Goal: Task Accomplishment & Management: Use online tool/utility

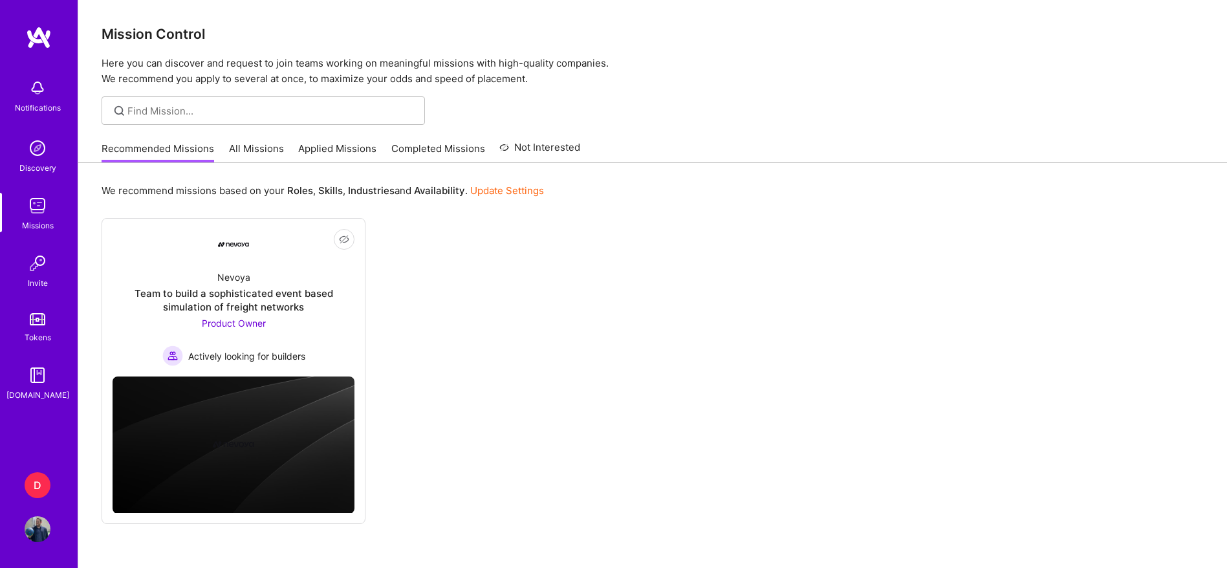
scroll to position [50, 0]
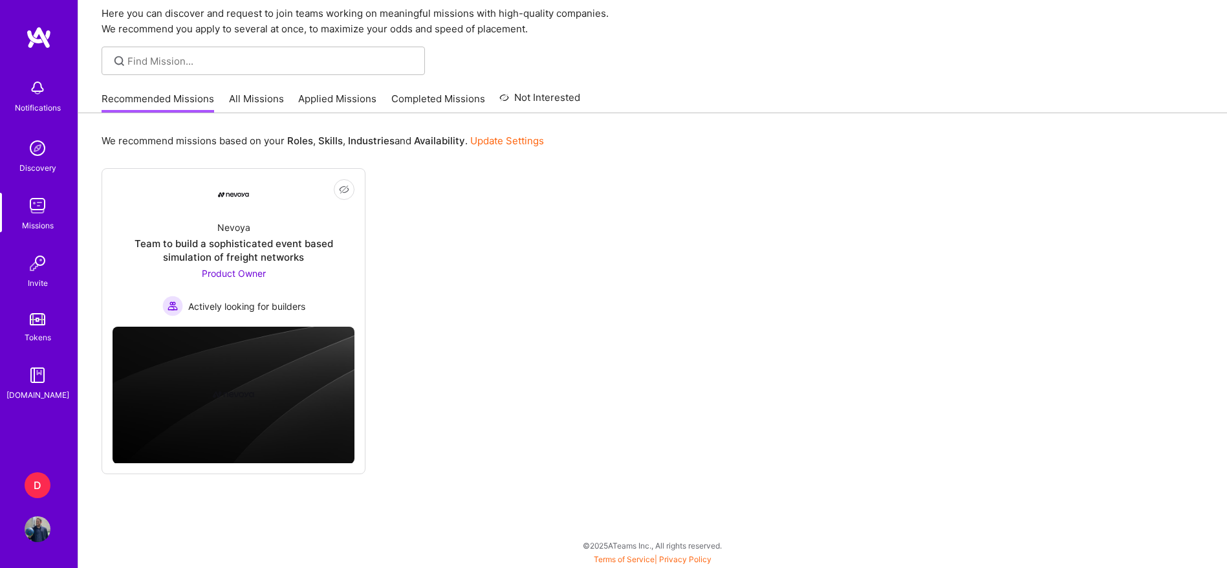
click at [30, 481] on div "D" at bounding box center [38, 485] width 26 height 26
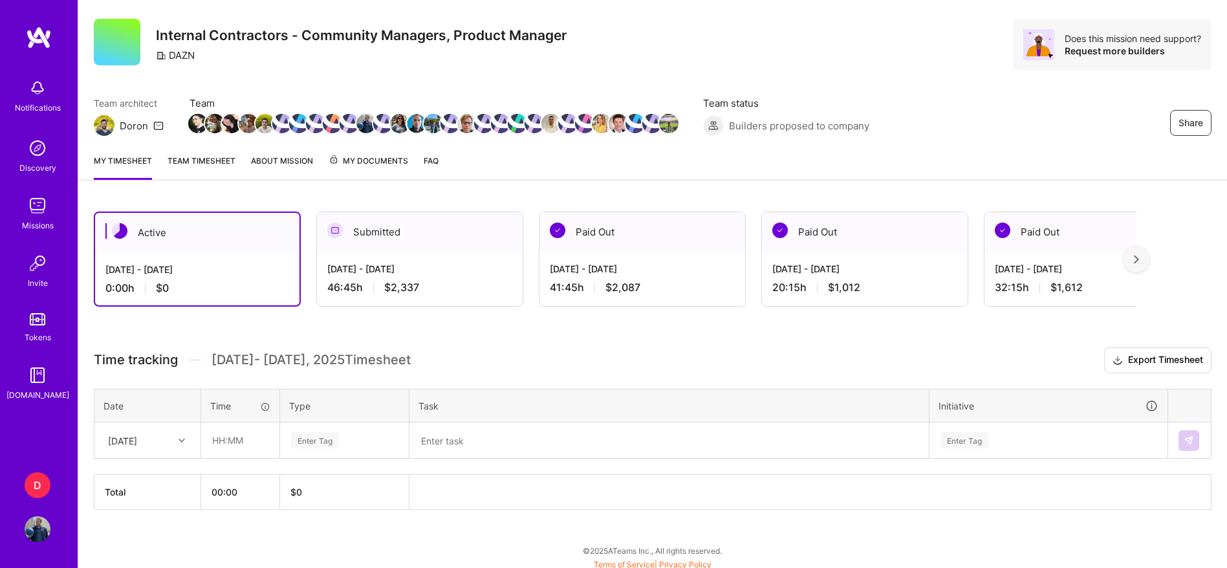
scroll to position [32, 0]
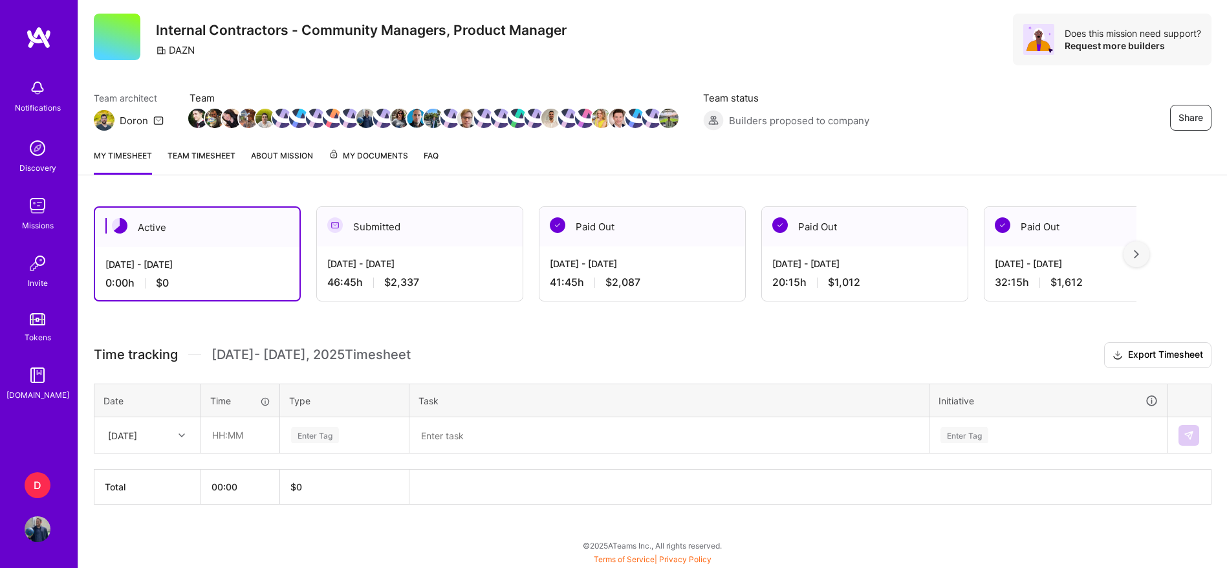
click at [214, 161] on link "Team timesheet" at bounding box center [202, 162] width 68 height 26
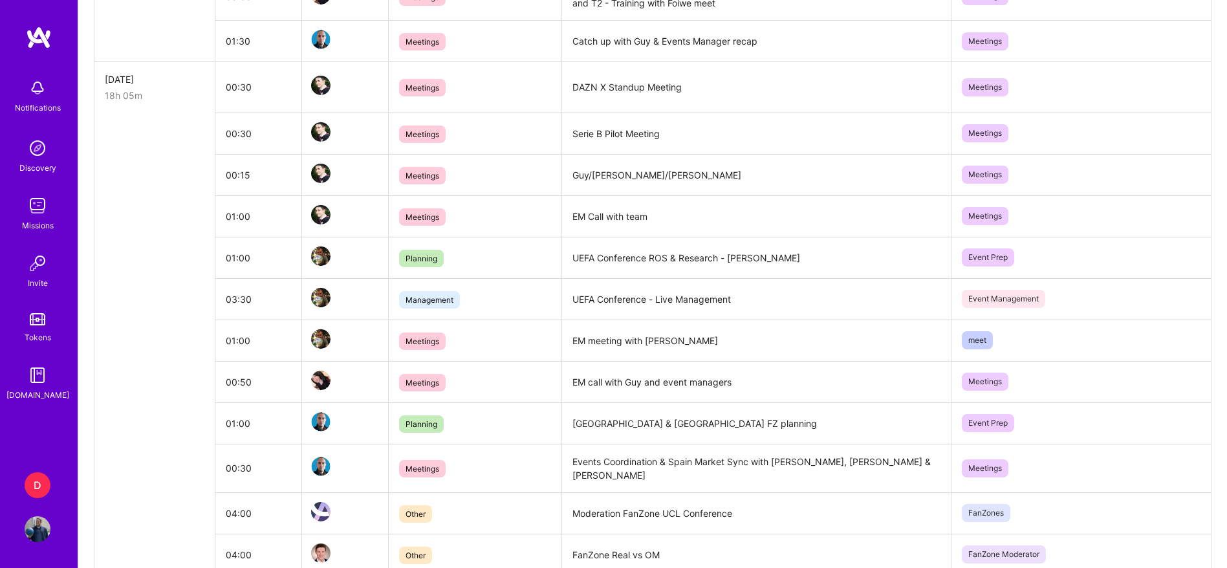
scroll to position [554, 0]
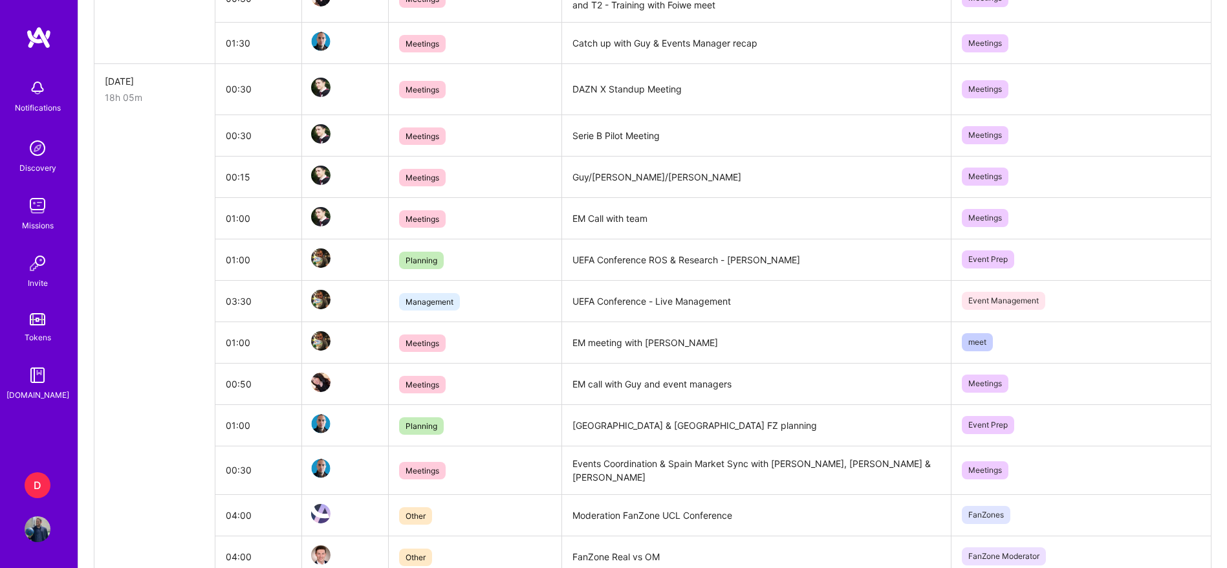
click at [591, 389] on td "EM call with Guy and event managers" at bounding box center [756, 383] width 389 height 41
click at [594, 348] on td "EM meeting with [PERSON_NAME]" at bounding box center [756, 342] width 389 height 41
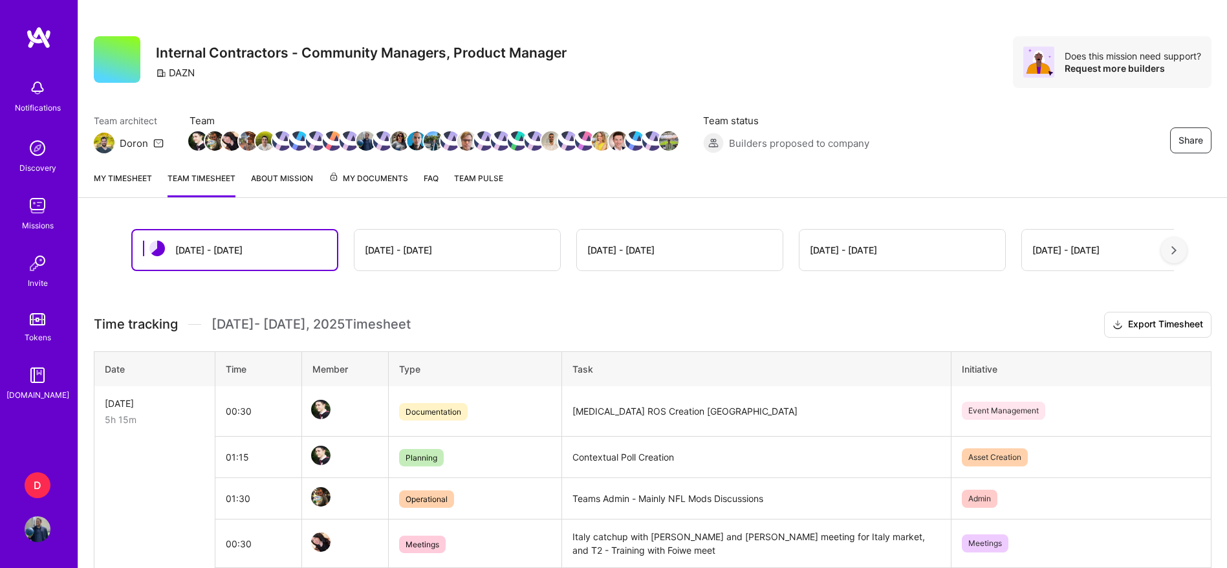
scroll to position [8, 0]
click at [127, 179] on link "My timesheet" at bounding box center [123, 185] width 58 height 26
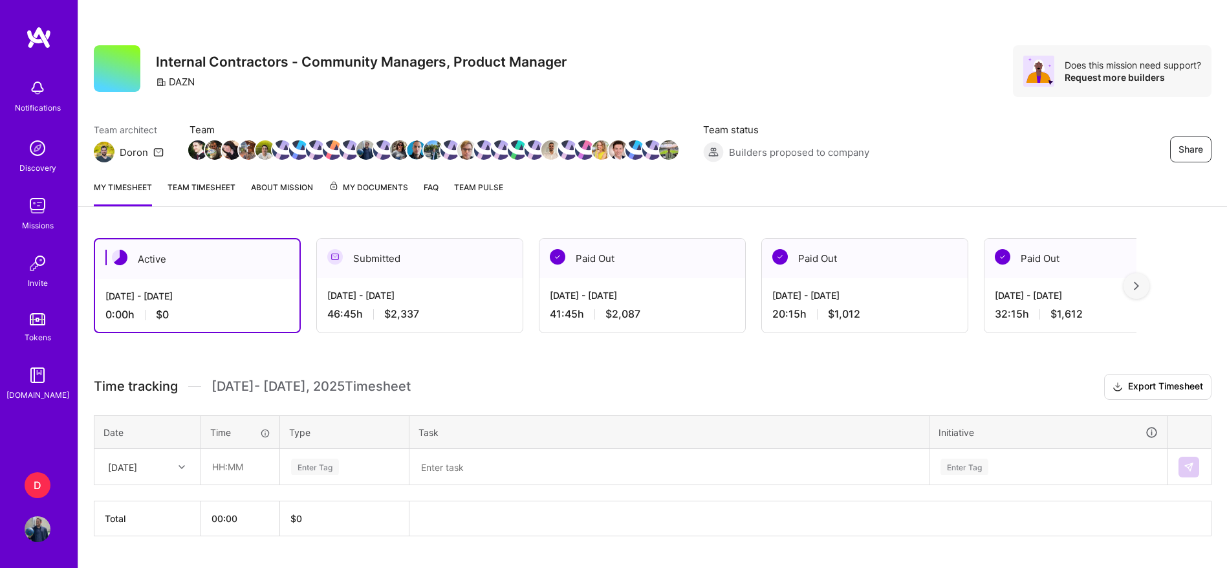
scroll to position [32, 0]
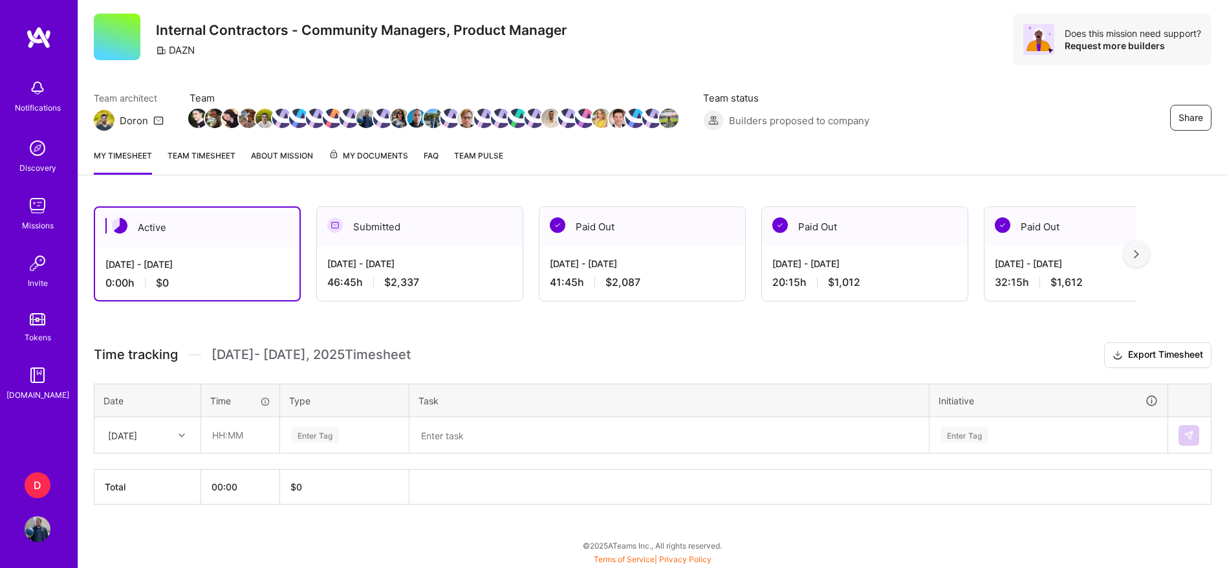
click at [209, 164] on link "Team timesheet" at bounding box center [202, 162] width 68 height 26
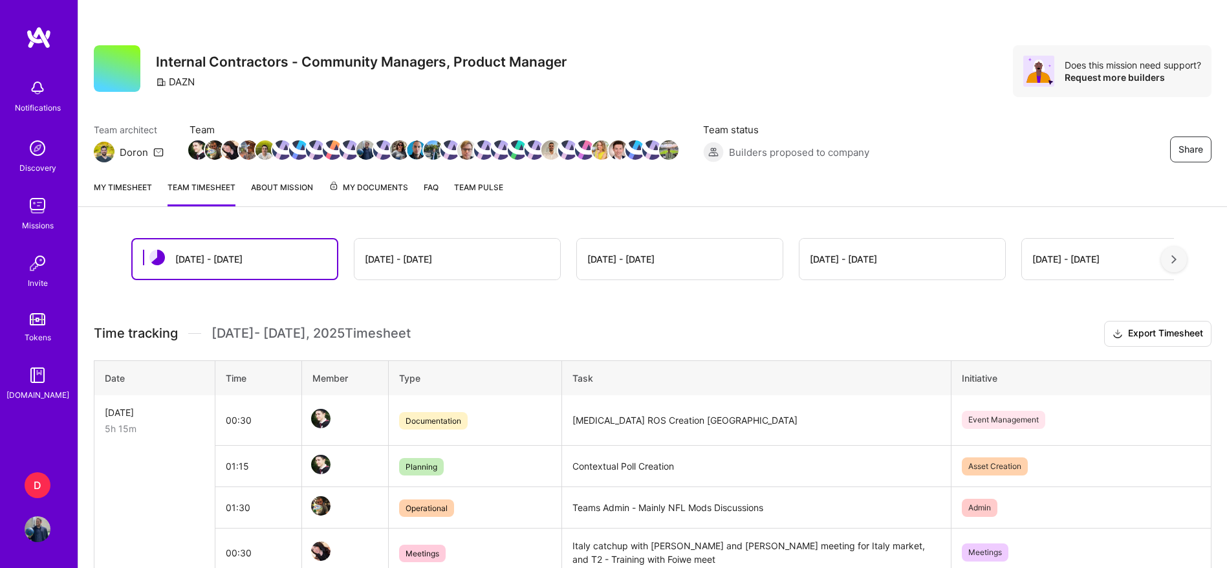
click at [138, 189] on link "My timesheet" at bounding box center [123, 194] width 58 height 26
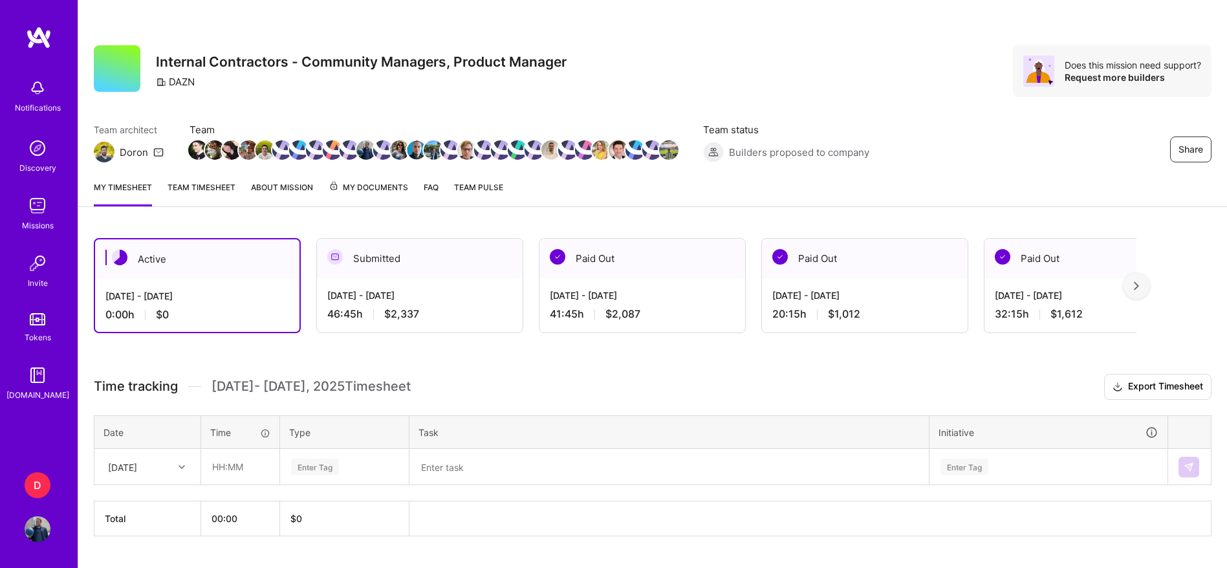
scroll to position [32, 0]
